Goal: Browse casually

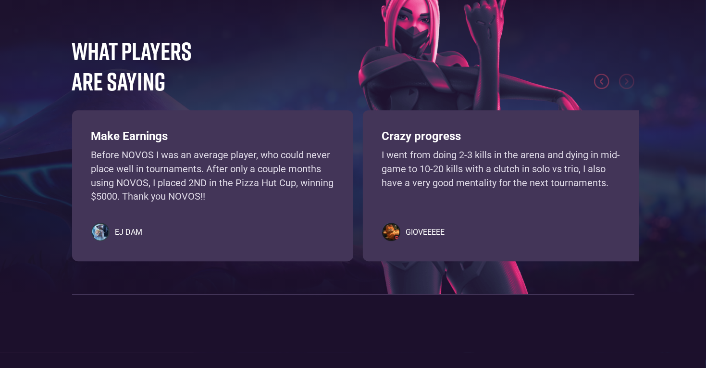
scroll to position [2233, 0]
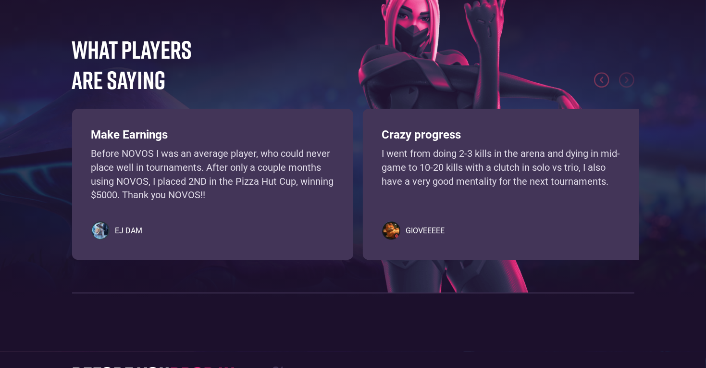
click at [132, 175] on p "Before NOVOS I was an average player, who could never place well in tournaments…" at bounding box center [212, 174] width 243 height 55
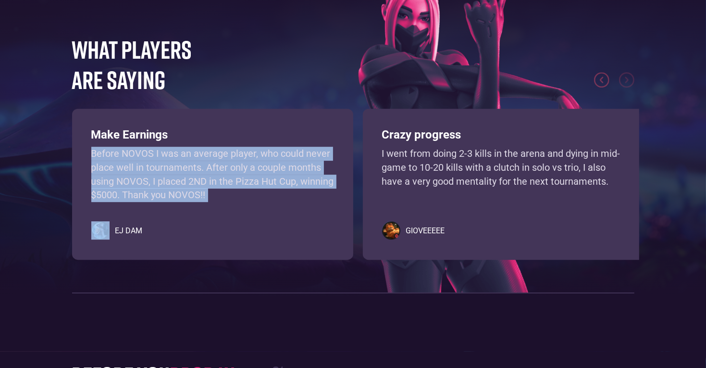
click at [132, 175] on p "Before NOVOS I was an average player, who could never place well in tournaments…" at bounding box center [212, 174] width 243 height 55
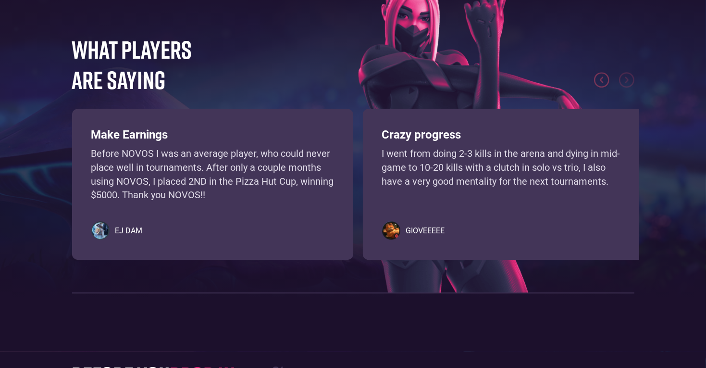
click at [132, 175] on p "Before NOVOS I was an average player, who could never place well in tournaments…" at bounding box center [212, 174] width 243 height 55
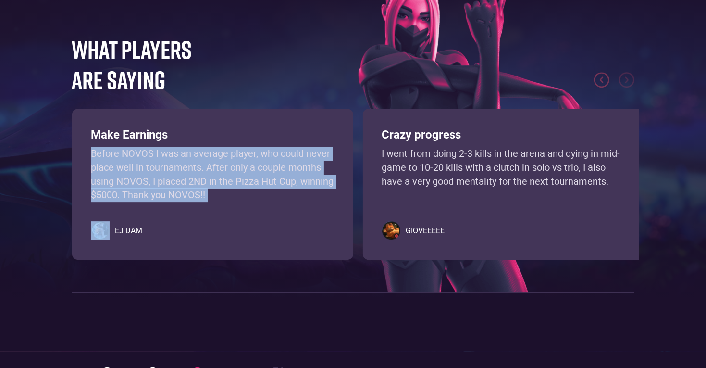
click at [132, 175] on p "Before NOVOS I was an average player, who could never place well in tournaments…" at bounding box center [212, 174] width 243 height 55
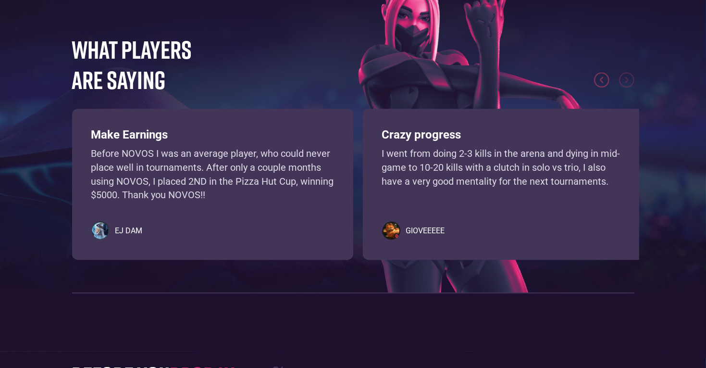
click at [132, 175] on p "Before NOVOS I was an average player, who could never place well in tournaments…" at bounding box center [212, 174] width 243 height 55
click at [258, 184] on p "Before NOVOS I was an average player, who could never place well in tournaments…" at bounding box center [212, 174] width 243 height 55
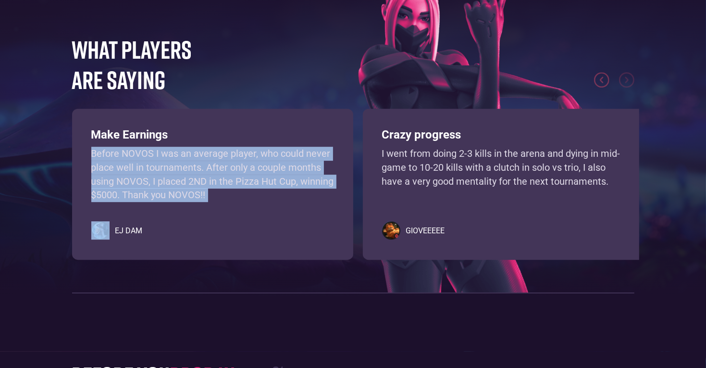
click at [258, 184] on p "Before NOVOS I was an average player, who could never place well in tournaments…" at bounding box center [212, 174] width 243 height 55
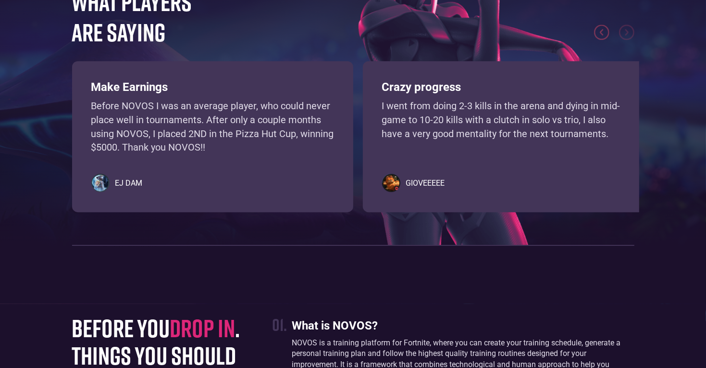
scroll to position [2281, 0]
